Goal: Browse casually: Explore the website without a specific task or goal

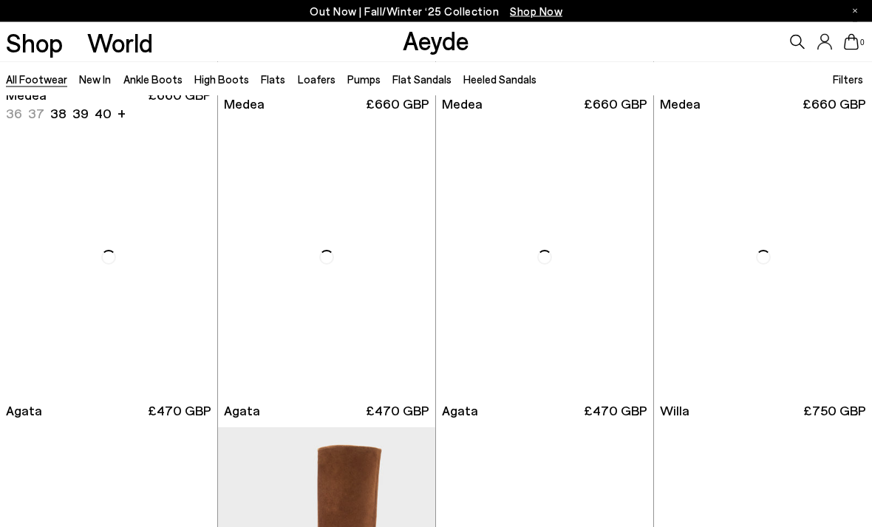
scroll to position [287, 0]
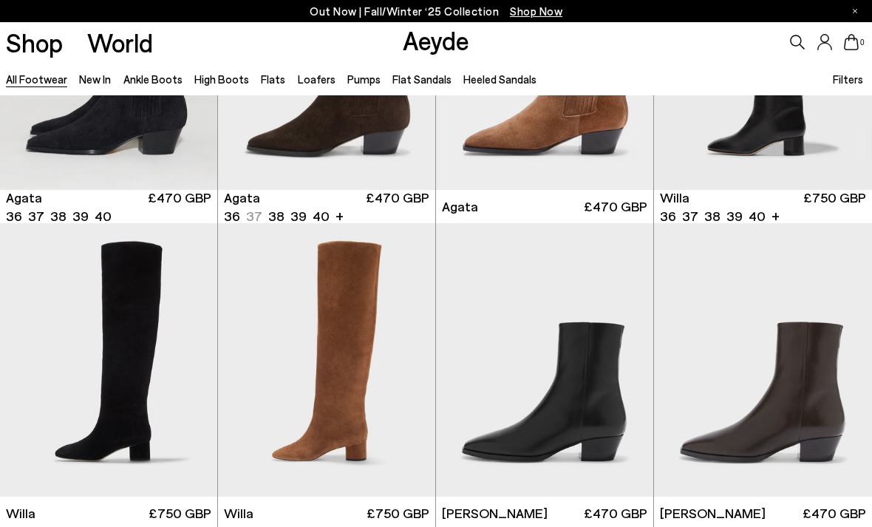
scroll to position [492, 0]
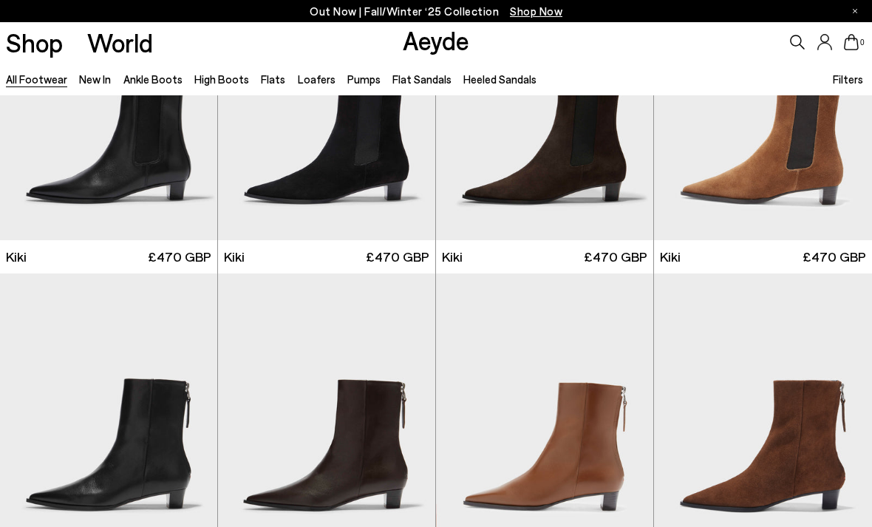
scroll to position [4731, 0]
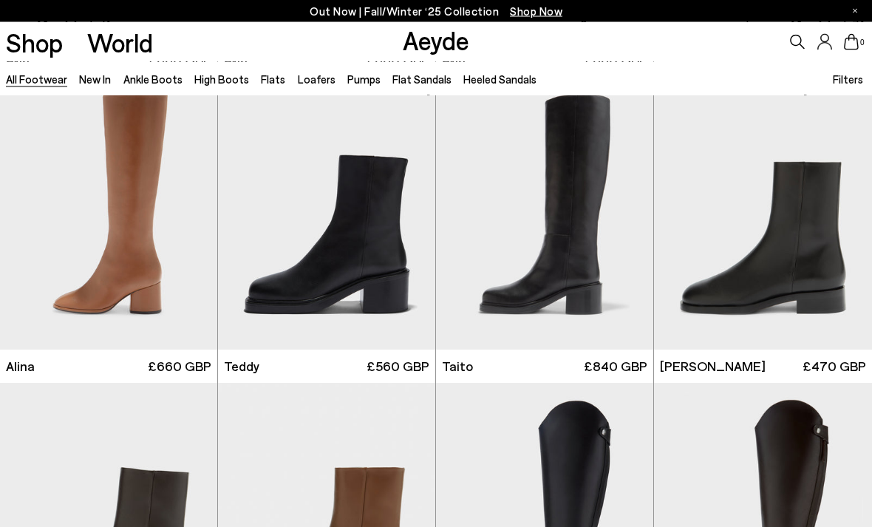
scroll to position [6765, 0]
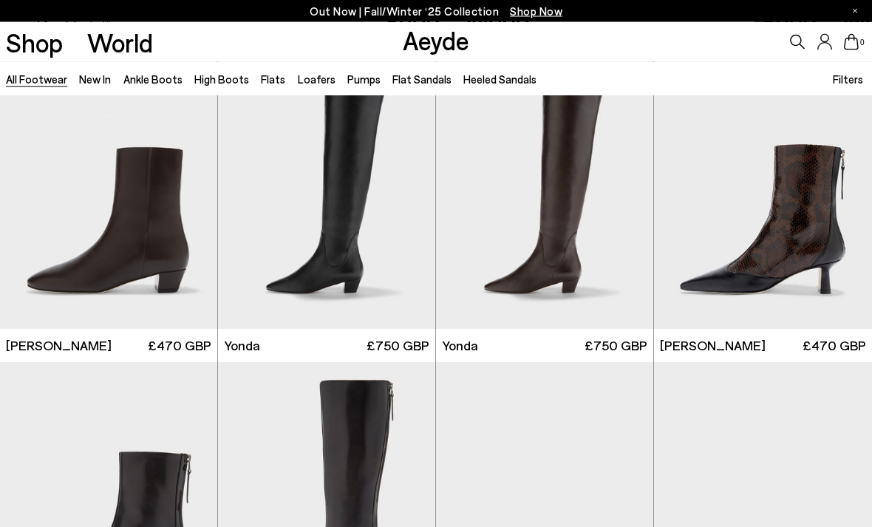
scroll to position [2800, 0]
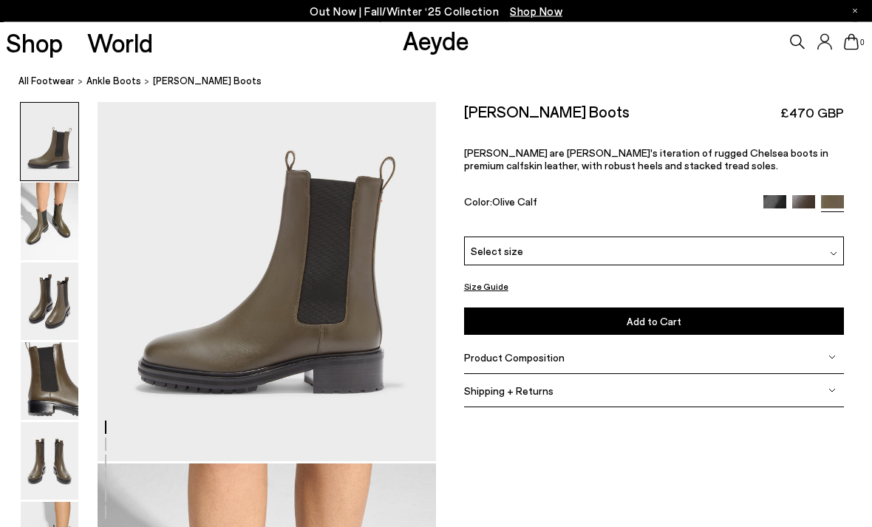
scroll to position [27, 0]
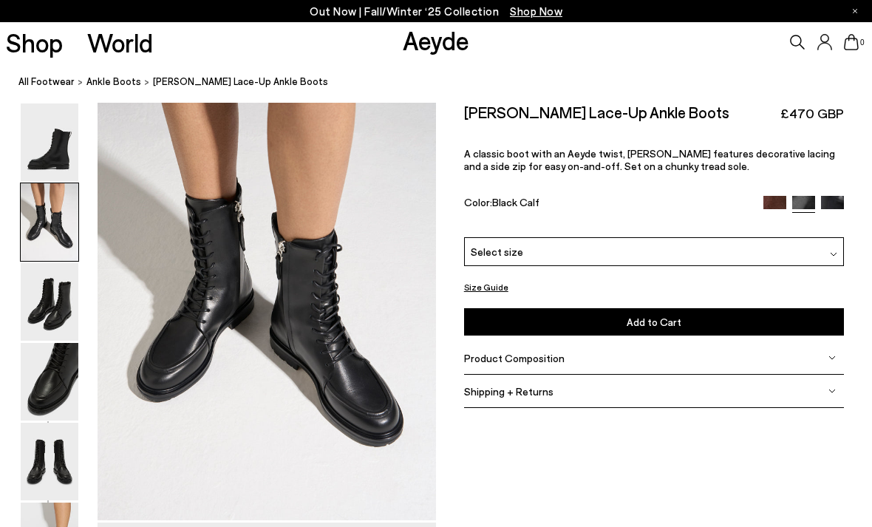
scroll to position [506, 0]
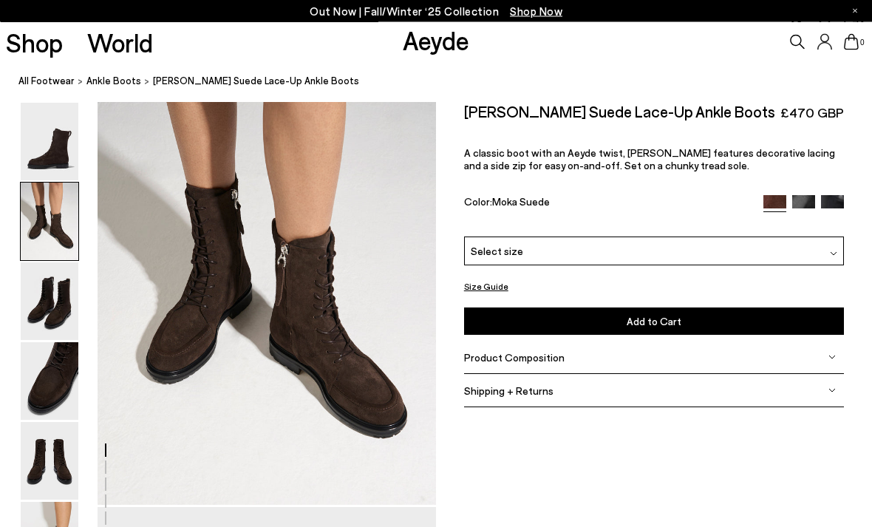
scroll to position [503, 0]
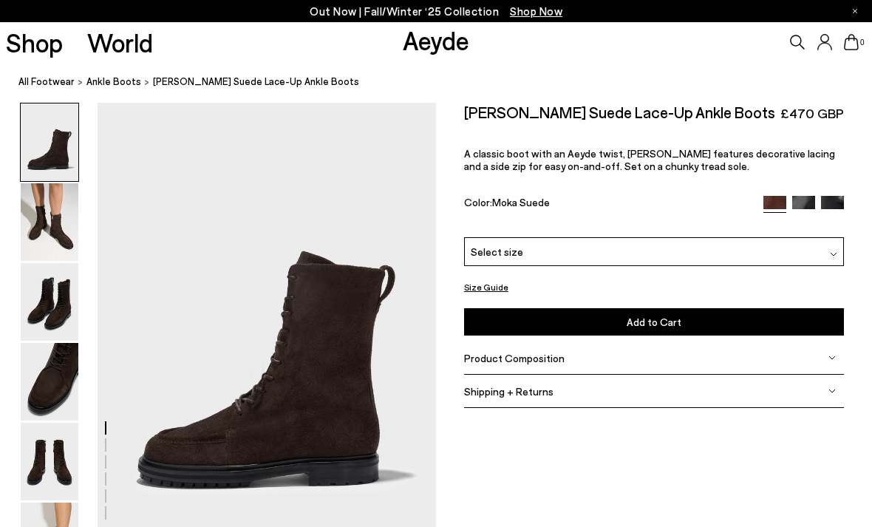
scroll to position [550, 0]
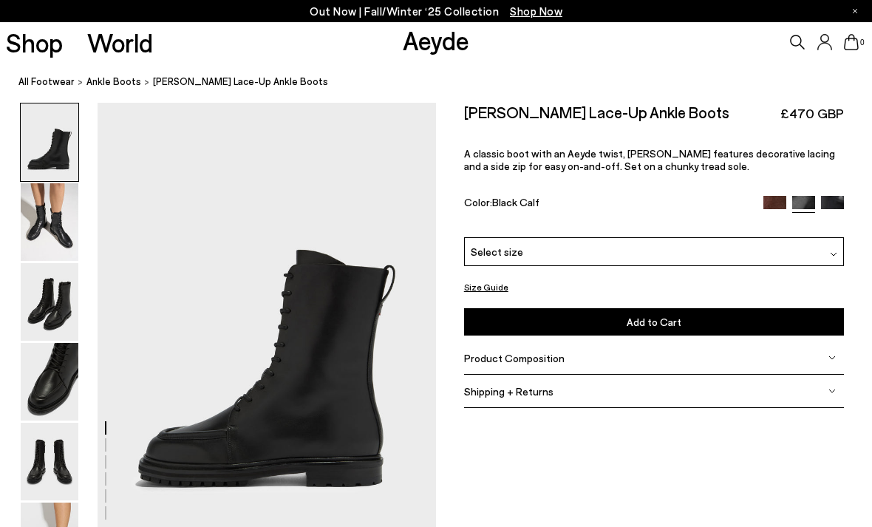
scroll to position [554, 0]
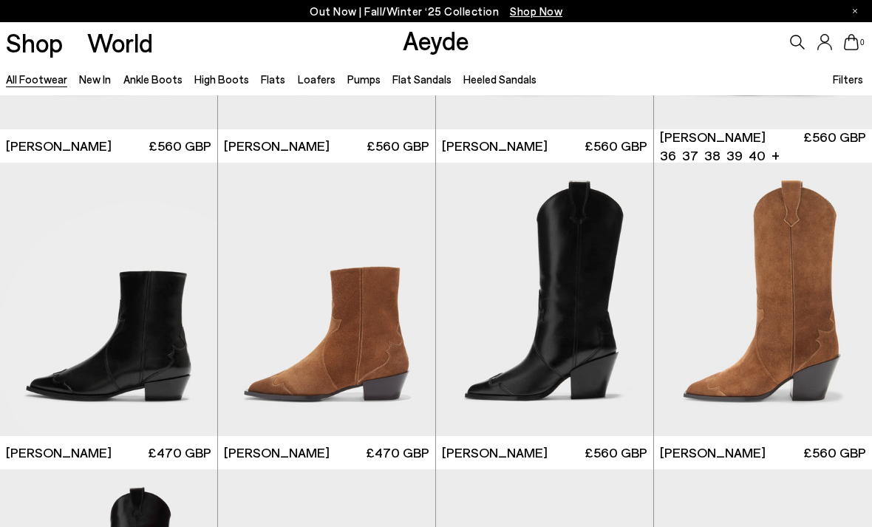
scroll to position [9137, 0]
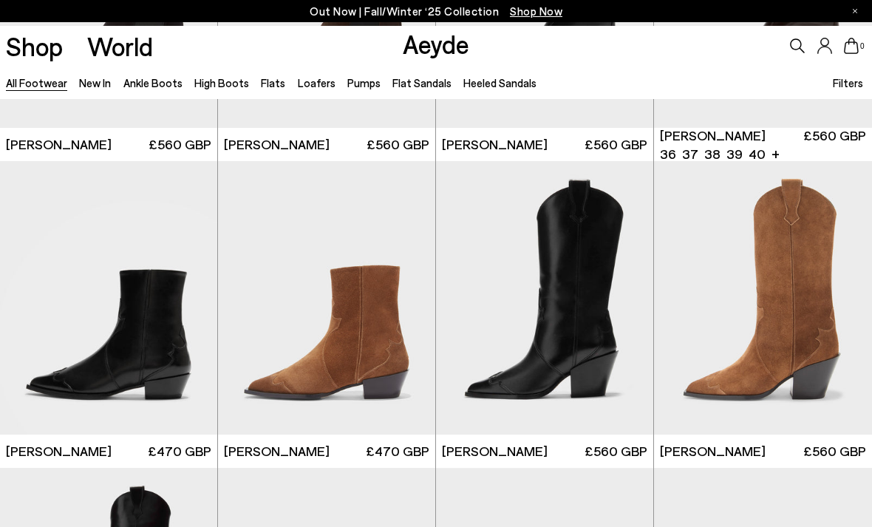
scroll to position [2585, 0]
